Goal: Task Accomplishment & Management: Manage account settings

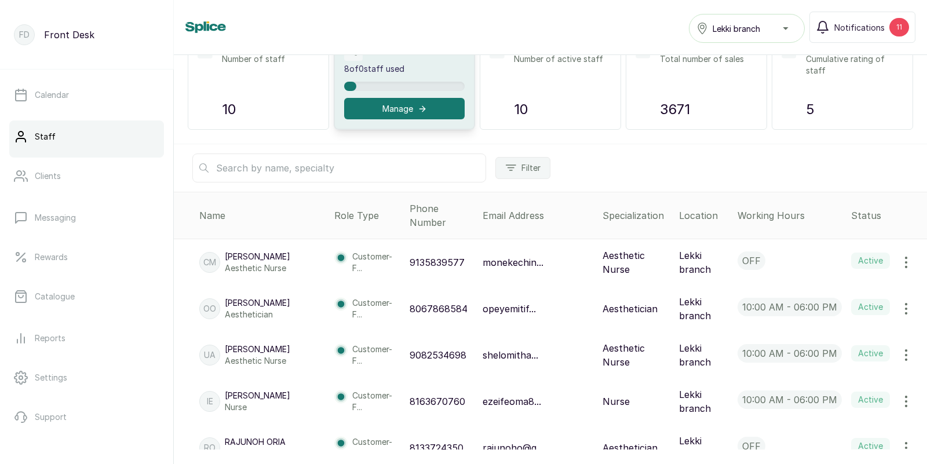
scroll to position [116, 0]
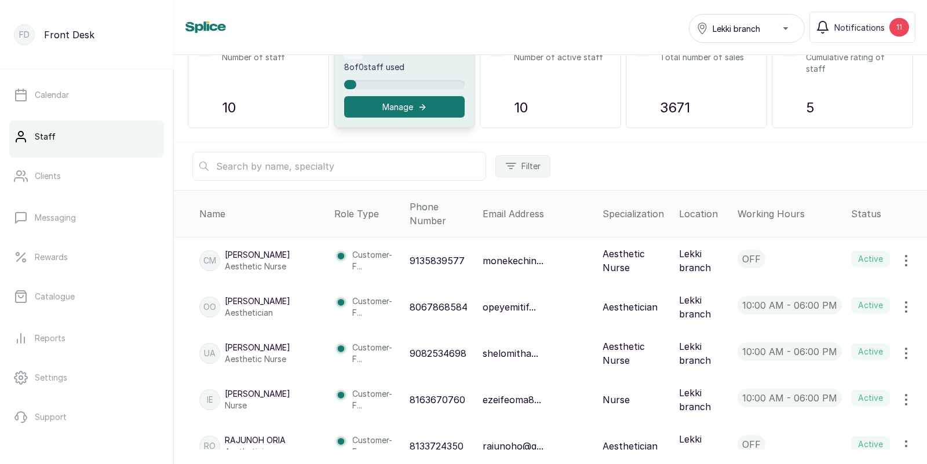
click at [905, 254] on icon "button" at bounding box center [906, 261] width 14 height 14
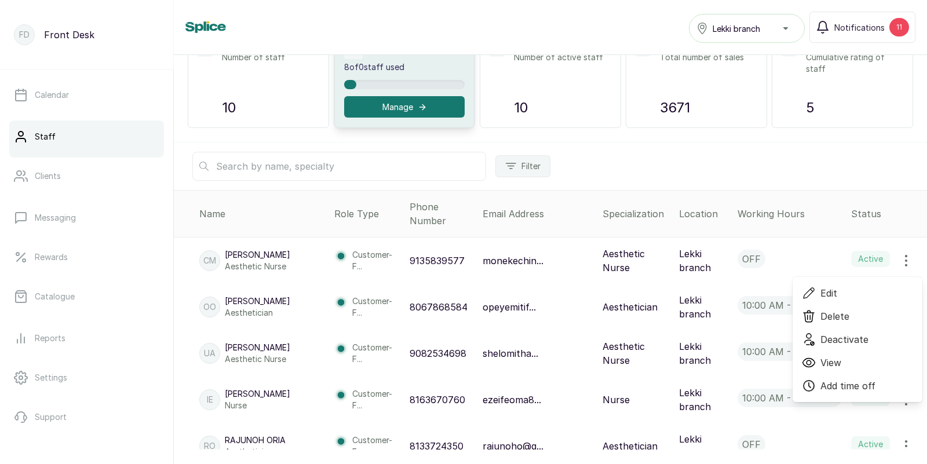
click at [827, 286] on span "Edit" at bounding box center [829, 293] width 17 height 14
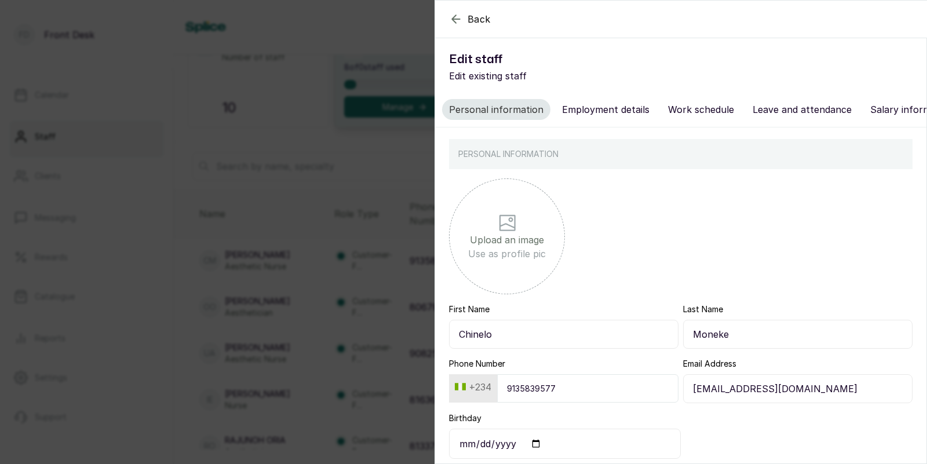
scroll to position [53, 0]
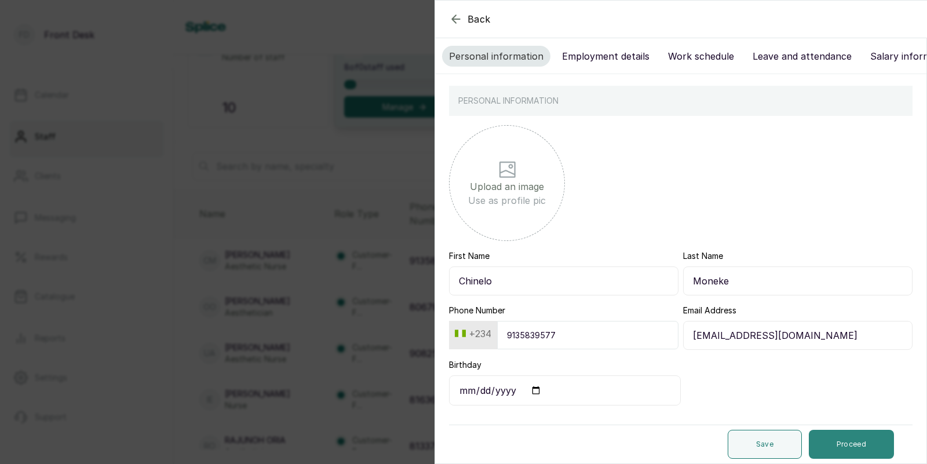
click at [855, 443] on button "Proceed" at bounding box center [851, 444] width 85 height 29
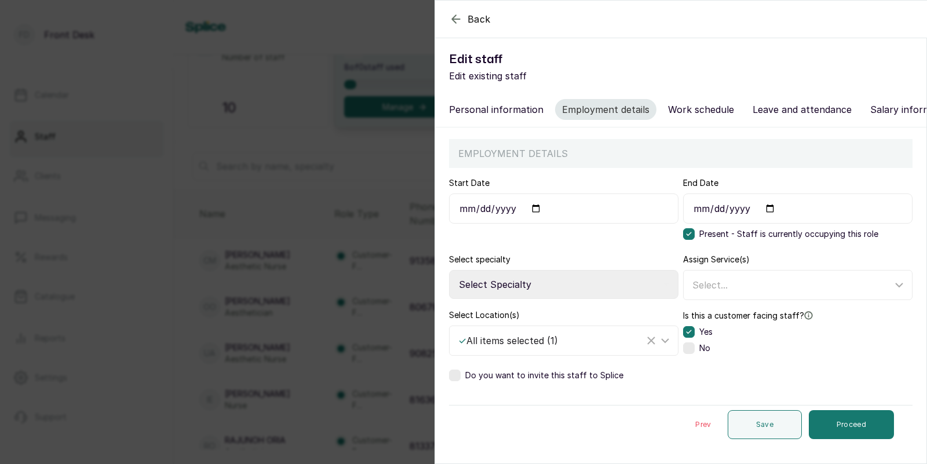
scroll to position [0, 0]
click at [846, 421] on button "Proceed" at bounding box center [851, 424] width 85 height 29
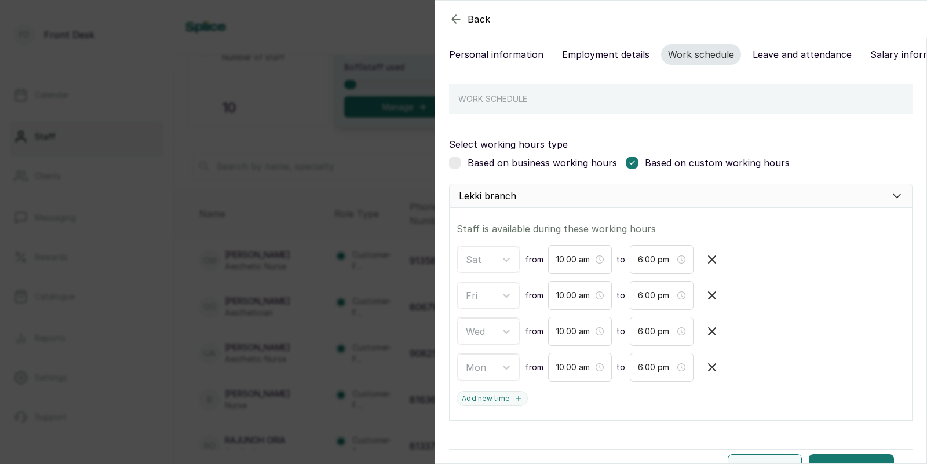
scroll to position [79, 0]
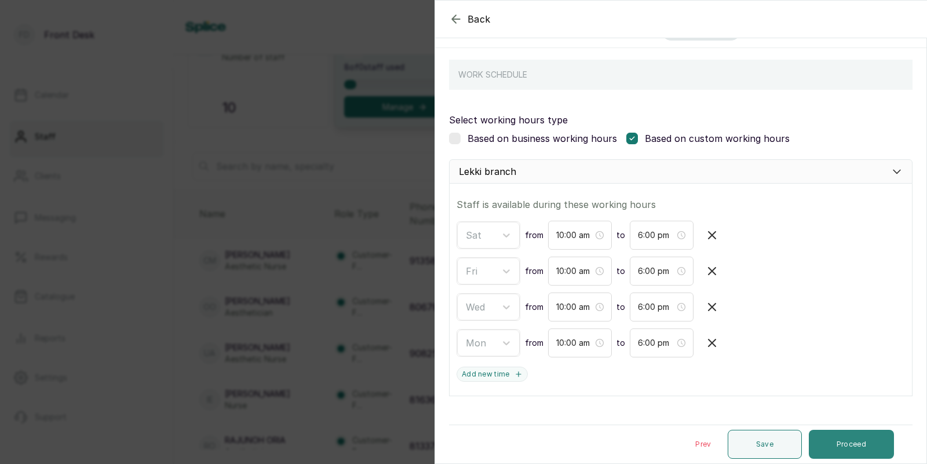
click at [847, 439] on button "Proceed" at bounding box center [851, 444] width 85 height 29
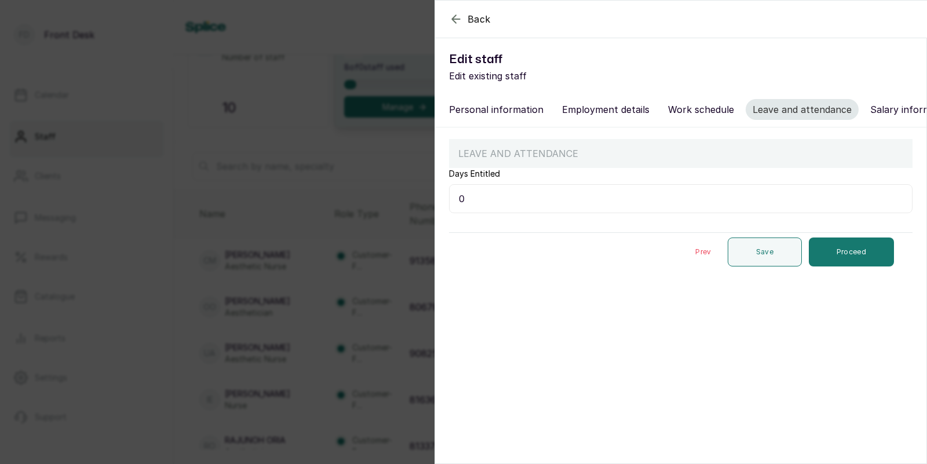
scroll to position [0, 0]
click at [856, 250] on button "Proceed" at bounding box center [851, 252] width 85 height 29
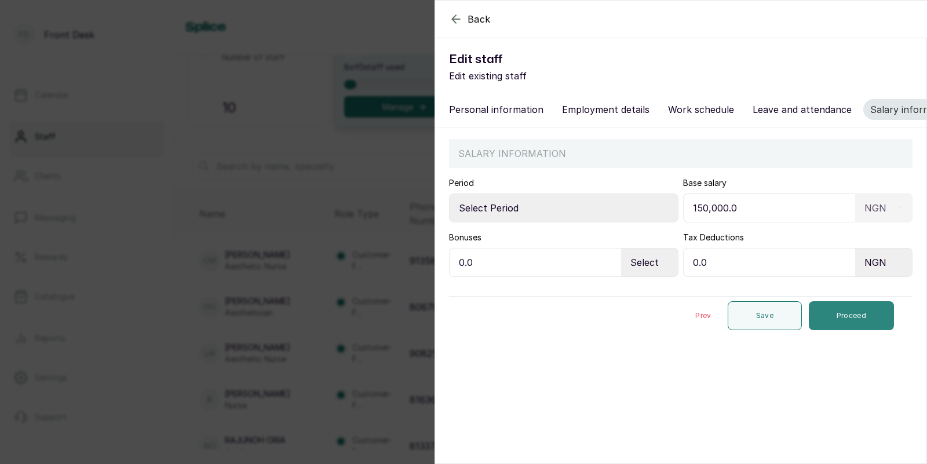
click at [847, 316] on button "Proceed" at bounding box center [851, 315] width 85 height 29
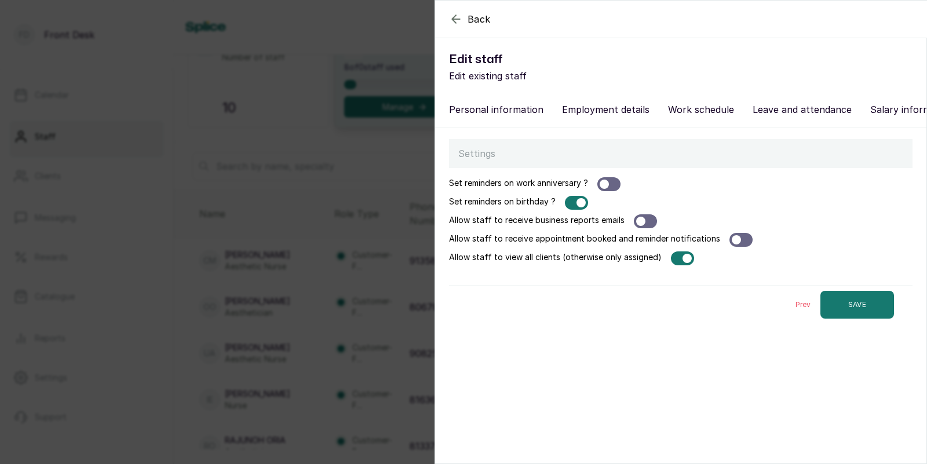
click at [575, 203] on div at bounding box center [576, 203] width 23 height 14
click at [851, 301] on button "SAVE" at bounding box center [858, 305] width 74 height 28
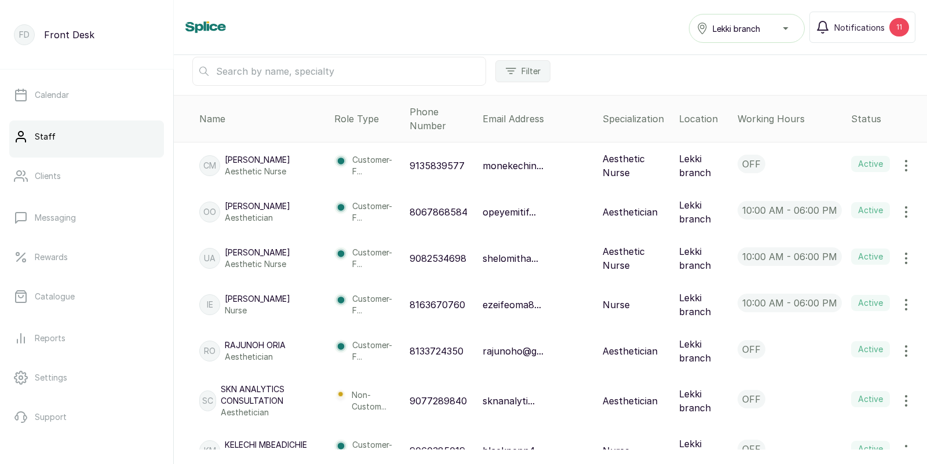
scroll to position [206, 0]
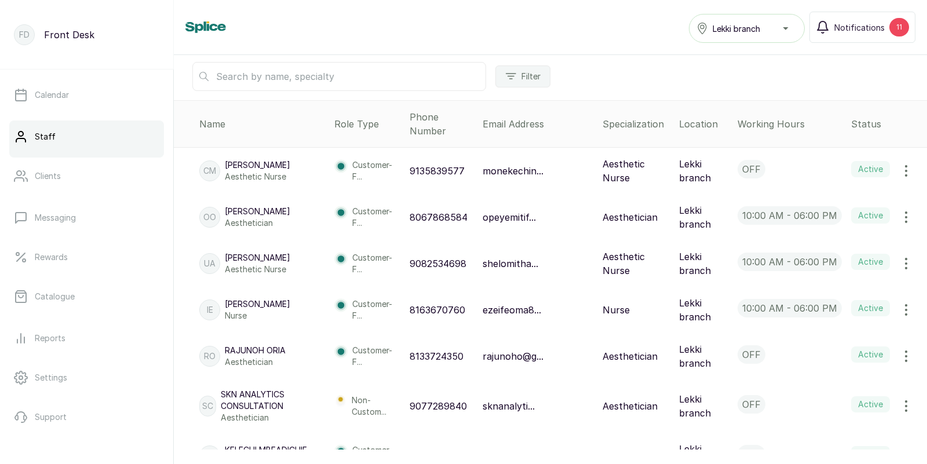
click at [905, 349] on icon "button" at bounding box center [906, 356] width 14 height 14
click at [832, 382] on span "Edit" at bounding box center [829, 389] width 17 height 14
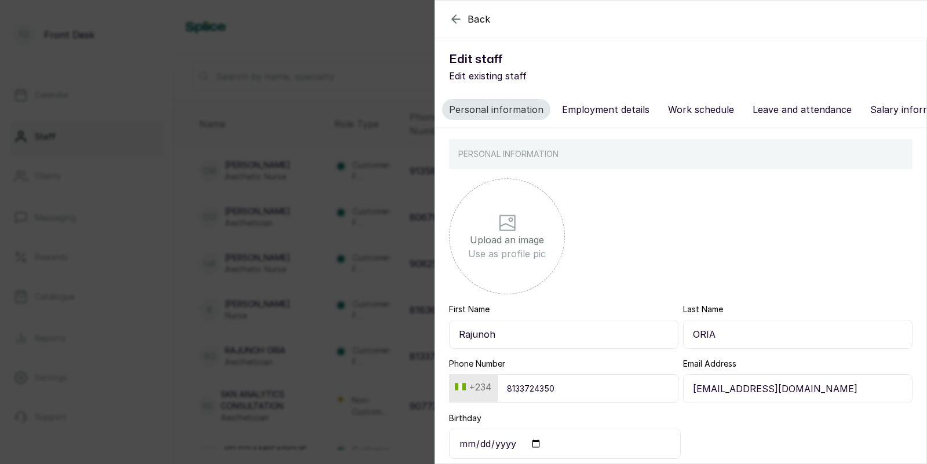
click at [695, 105] on button "Work schedule" at bounding box center [701, 109] width 80 height 21
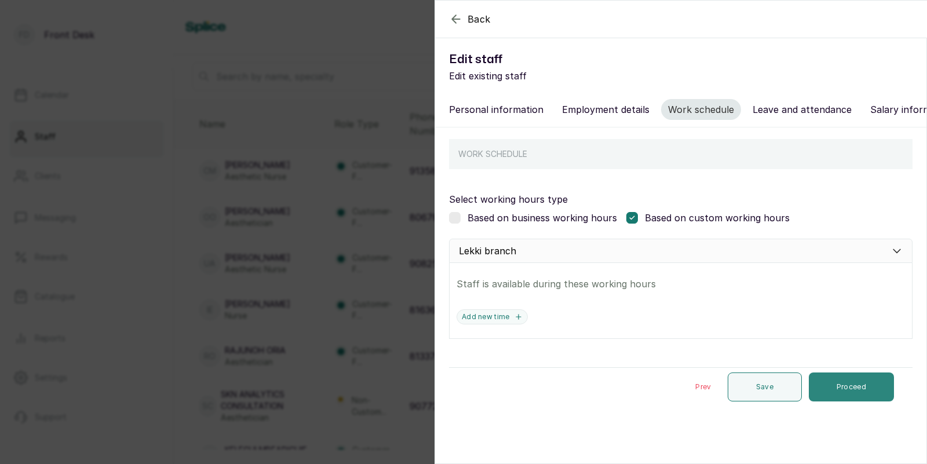
click at [853, 385] on button "Proceed" at bounding box center [851, 387] width 85 height 29
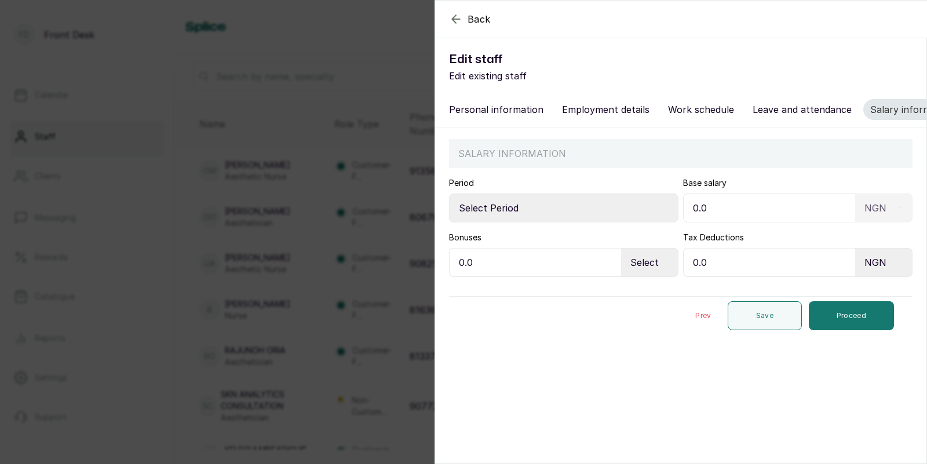
type input "0.0"
click at [721, 343] on section "Back Edit staff Edit existing staff Personal information Employment details Wor…" at bounding box center [681, 232] width 493 height 464
click at [766, 316] on button "Save" at bounding box center [765, 315] width 74 height 29
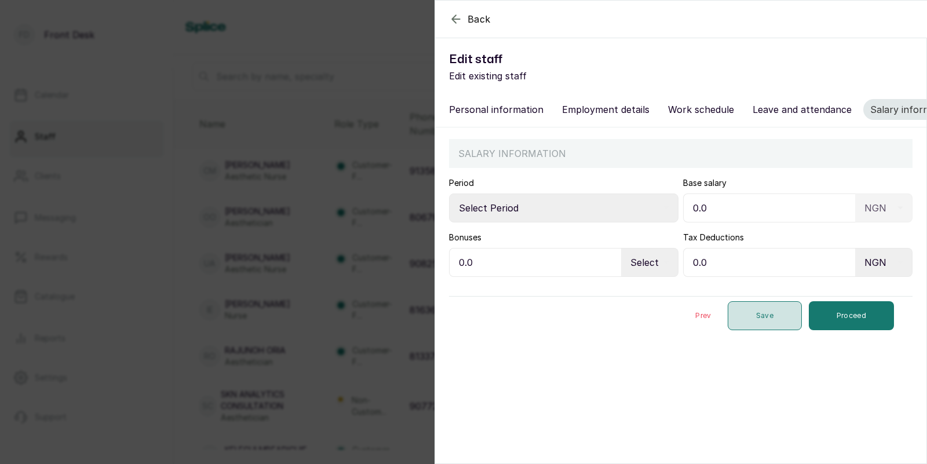
click at [777, 316] on button "Save" at bounding box center [765, 315] width 74 height 29
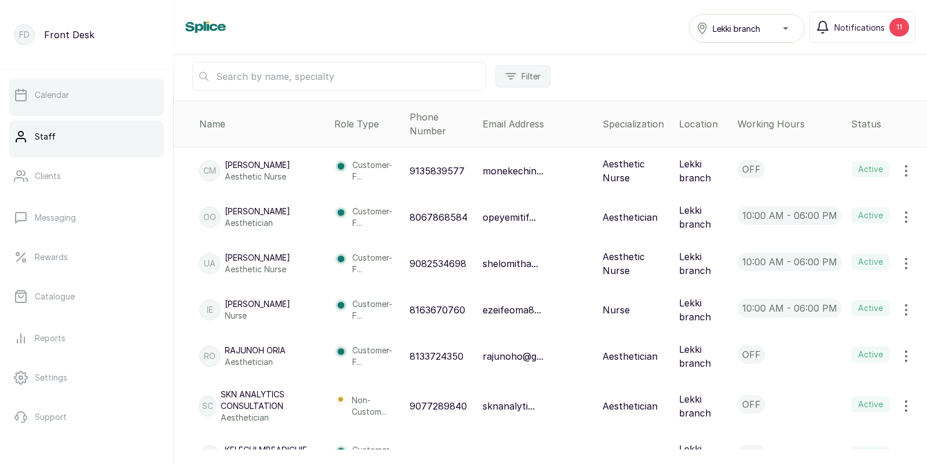
click at [52, 94] on p "Calendar" at bounding box center [52, 95] width 34 height 12
